Goal: Information Seeking & Learning: Learn about a topic

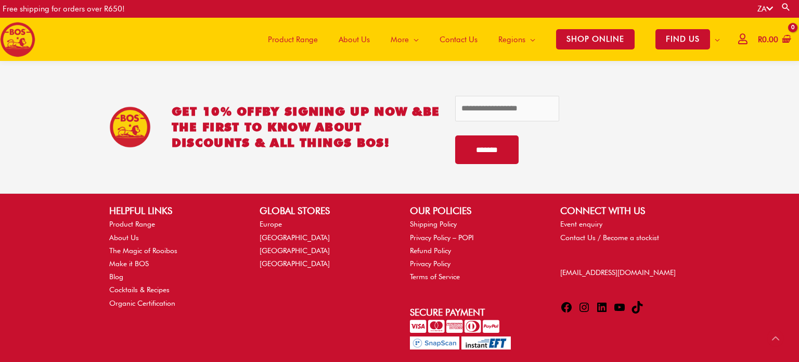
scroll to position [2231, 0]
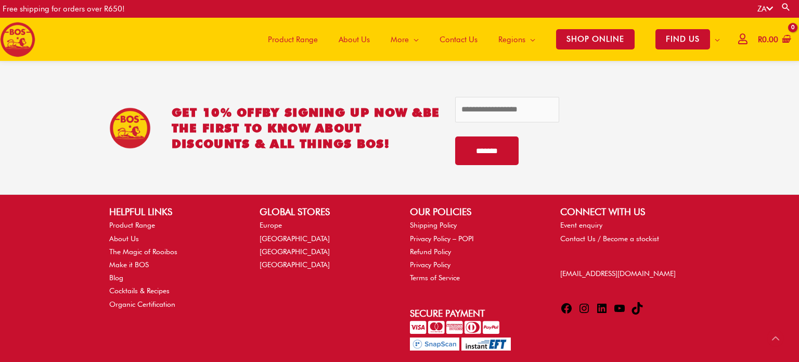
click at [447, 36] on span "Contact Us" at bounding box center [459, 39] width 38 height 31
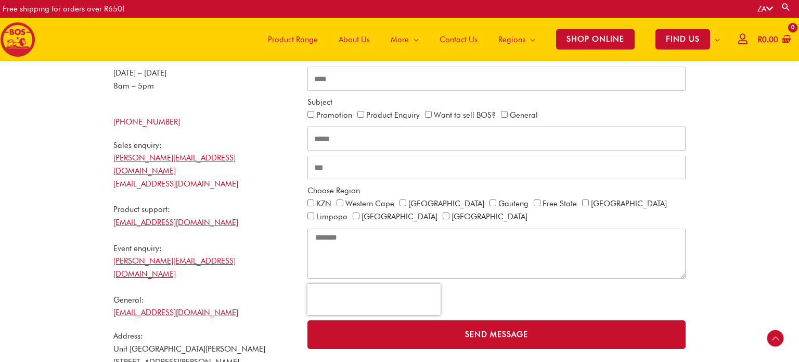
scroll to position [288, 0]
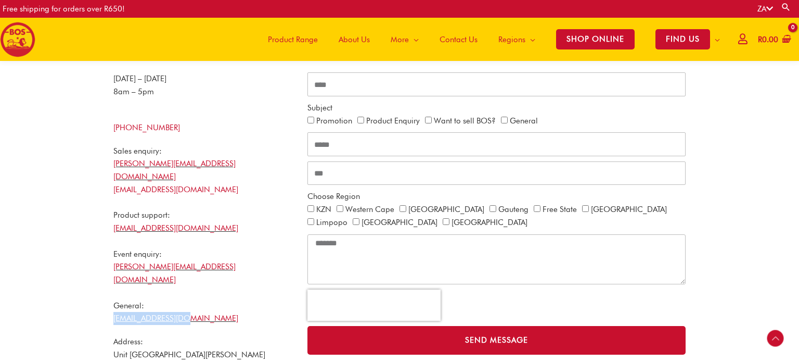
click at [294, 39] on span "Product Range" at bounding box center [293, 39] width 50 height 31
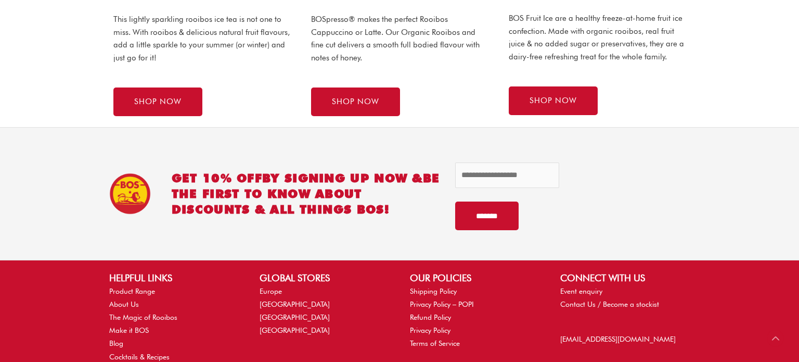
scroll to position [787, 0]
